Goal: Check status: Check status

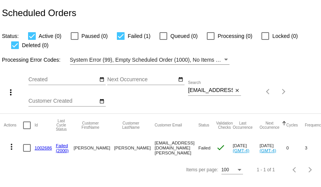
click at [223, 90] on input "[EMAIL_ADDRESS][DOMAIN_NAME][PERSON_NAME]" at bounding box center [210, 91] width 45 height 6
paste input "[EMAIL_ADDRESS][DOMAIN_NAME]"
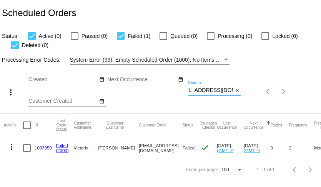
type input "[EMAIL_ADDRESS][DOMAIN_NAME]"
